Goal: Communication & Community: Connect with others

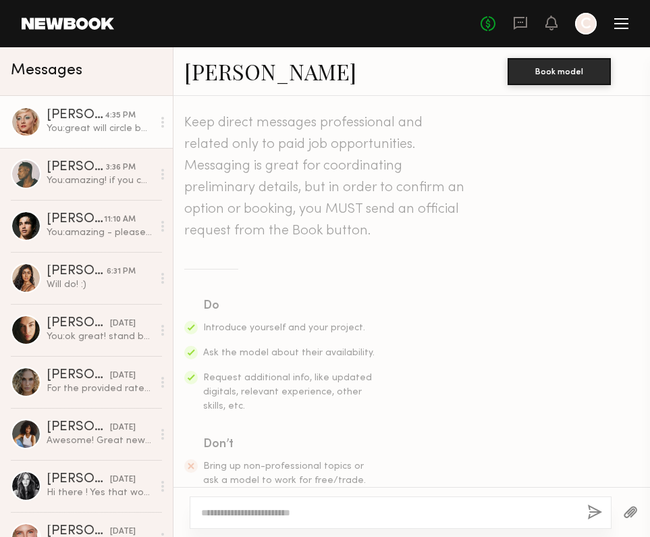
scroll to position [1331, 0]
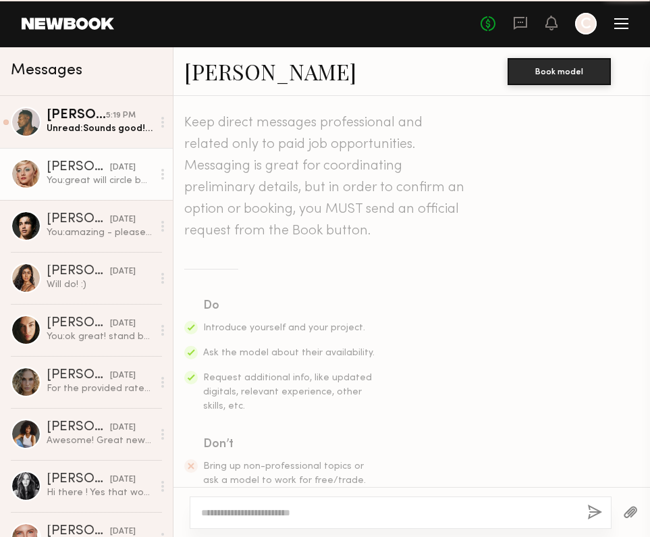
scroll to position [1228, 0]
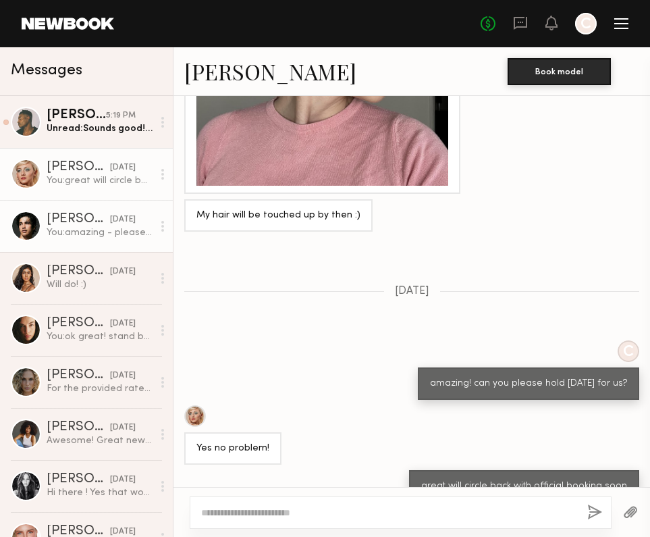
click at [85, 117] on div "[PERSON_NAME]" at bounding box center [76, 116] width 59 height 14
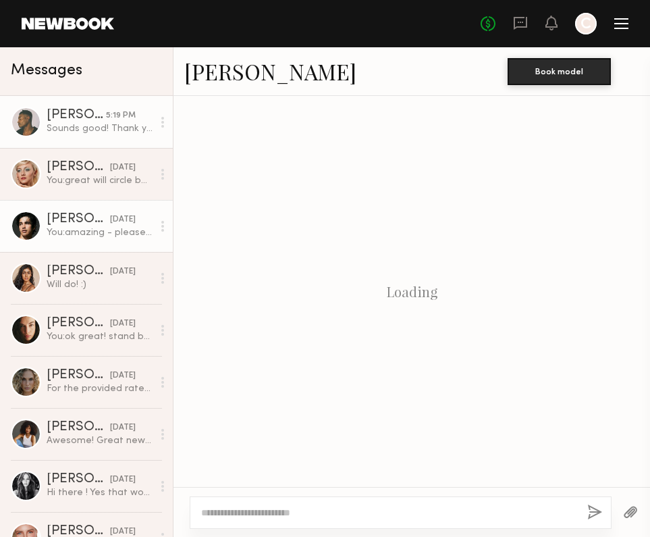
click at [90, 219] on div "[PERSON_NAME]" at bounding box center [78, 220] width 63 height 14
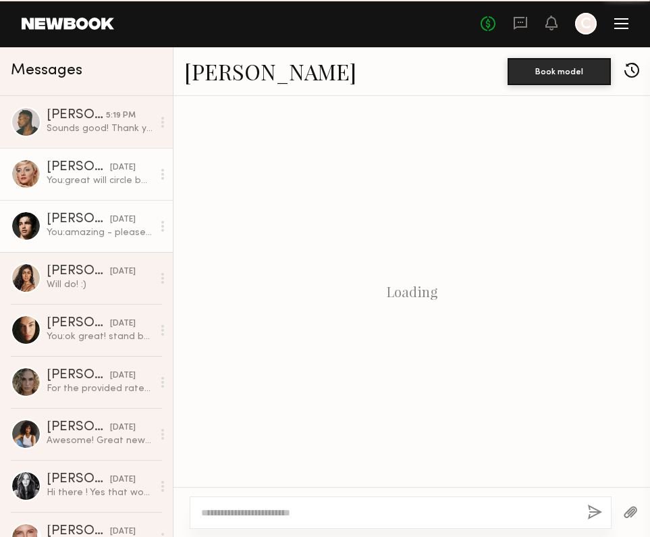
scroll to position [1134, 0]
